Goal: Use online tool/utility: Utilize a website feature to perform a specific function

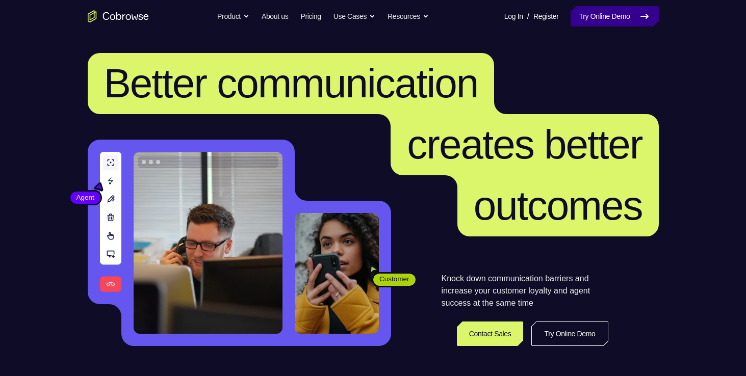
click at [608, 22] on link "Try Online Demo" at bounding box center [614, 16] width 88 height 20
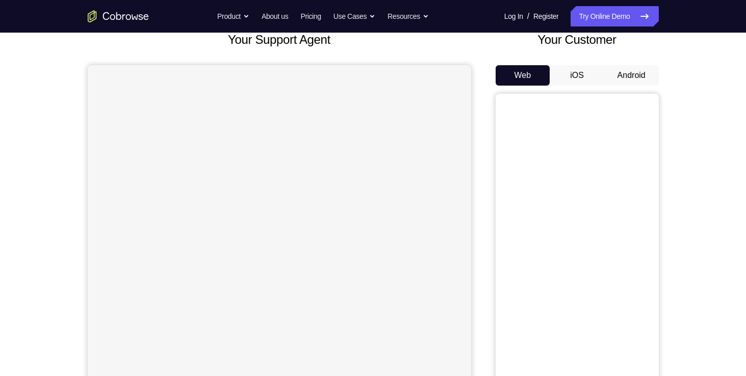
scroll to position [78, 0]
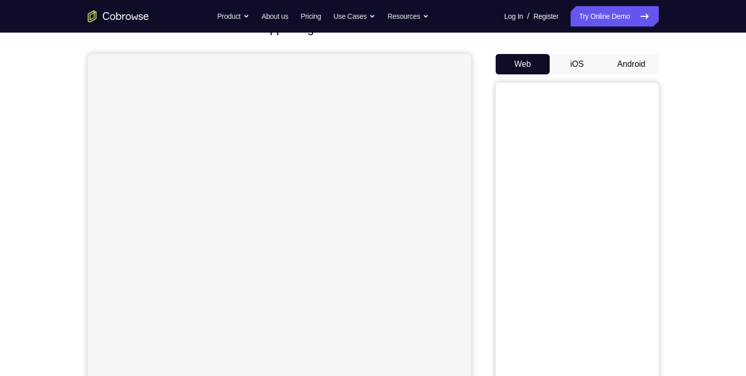
click at [635, 64] on button "Android" at bounding box center [631, 64] width 55 height 20
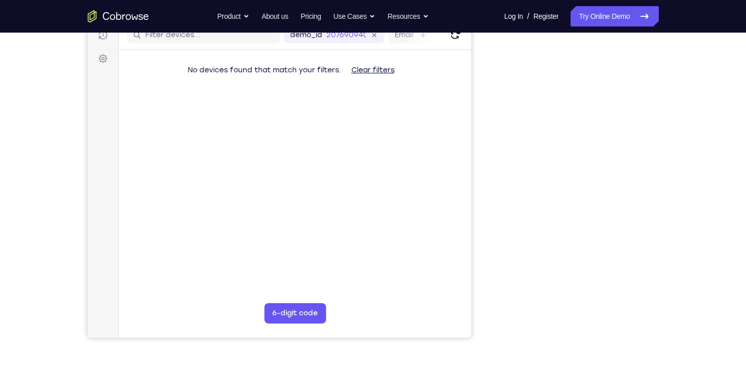
scroll to position [0, 0]
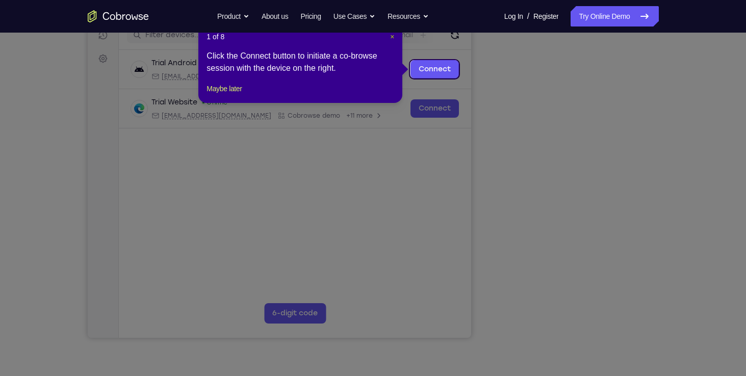
click at [390, 36] on span "×" at bounding box center [392, 37] width 4 height 8
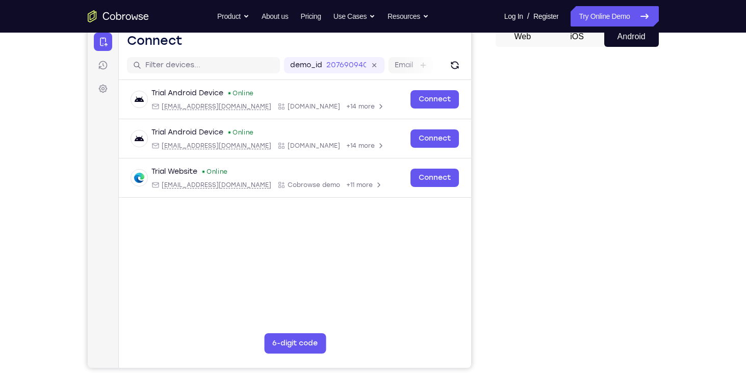
scroll to position [122, 0]
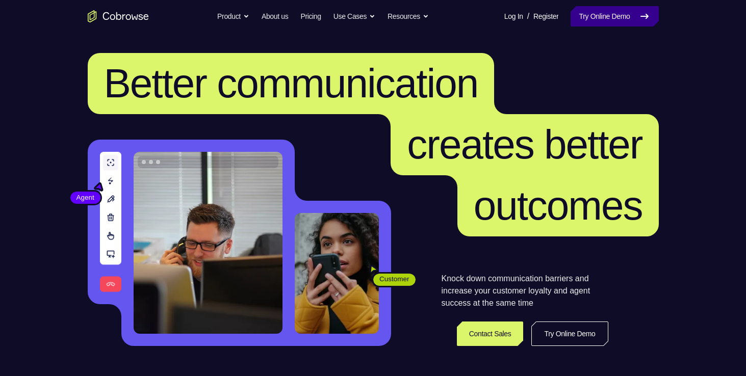
click at [613, 7] on link "Try Online Demo" at bounding box center [614, 16] width 88 height 20
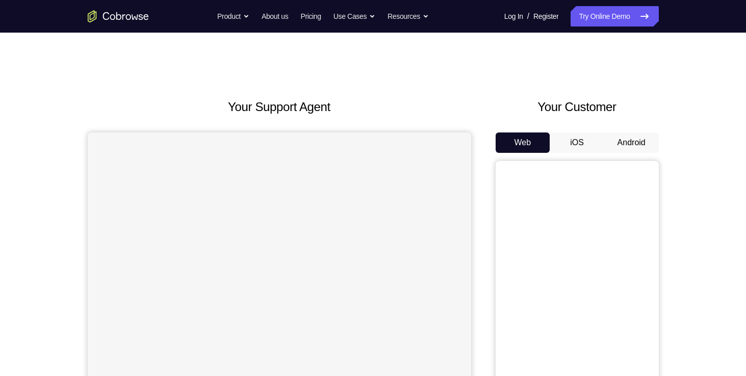
click at [629, 142] on button "Android" at bounding box center [631, 142] width 55 height 20
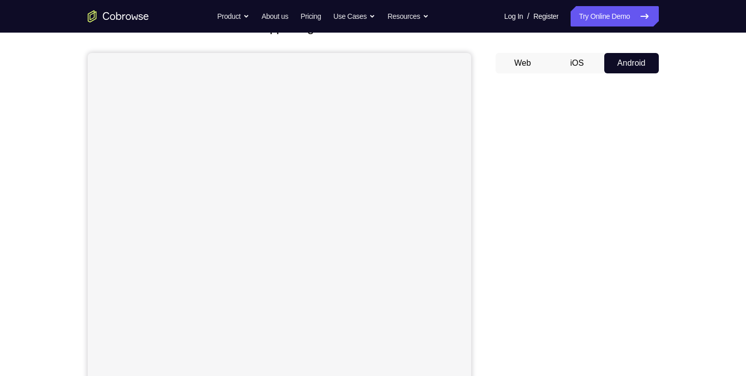
scroll to position [81, 0]
